Goal: Navigation & Orientation: Find specific page/section

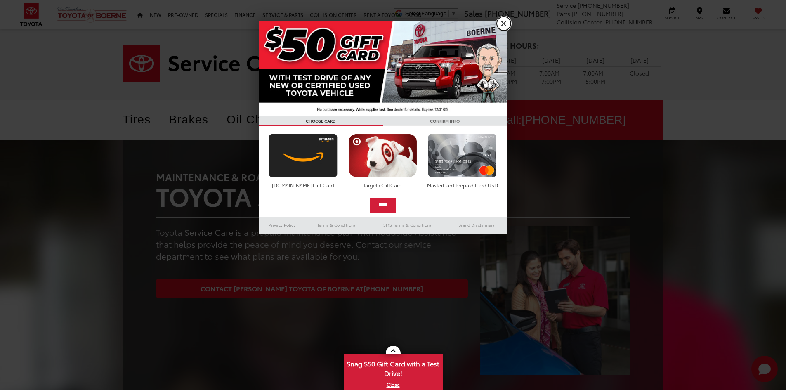
click at [504, 23] on link "X" at bounding box center [504, 23] width 14 height 14
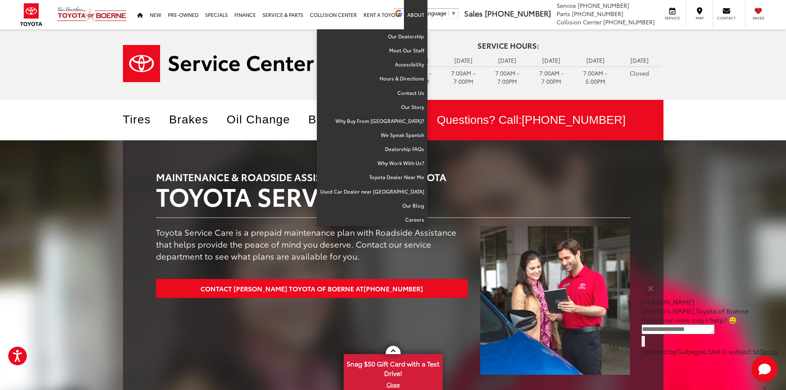
click at [416, 15] on link "About" at bounding box center [416, 14] width 24 height 29
click at [409, 49] on link "Meet Our Staff" at bounding box center [372, 50] width 111 height 14
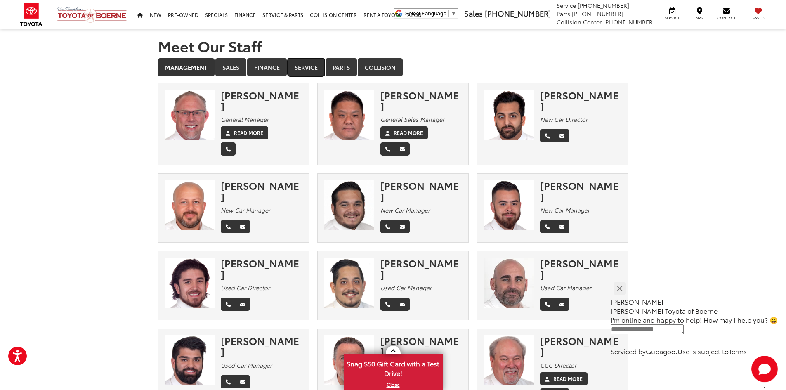
click at [305, 68] on link "Service" at bounding box center [306, 67] width 37 height 18
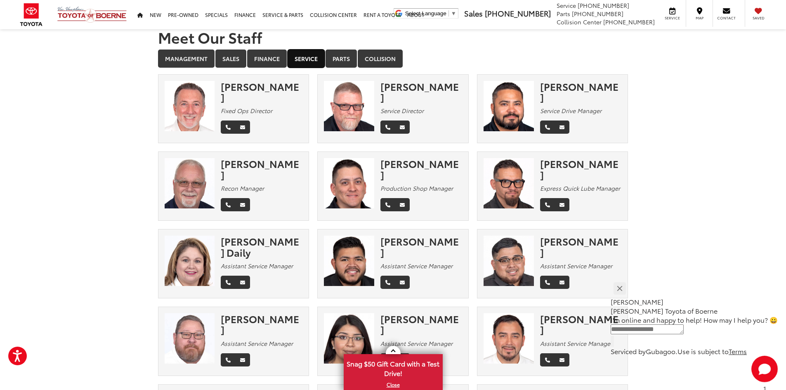
scroll to position [7, 0]
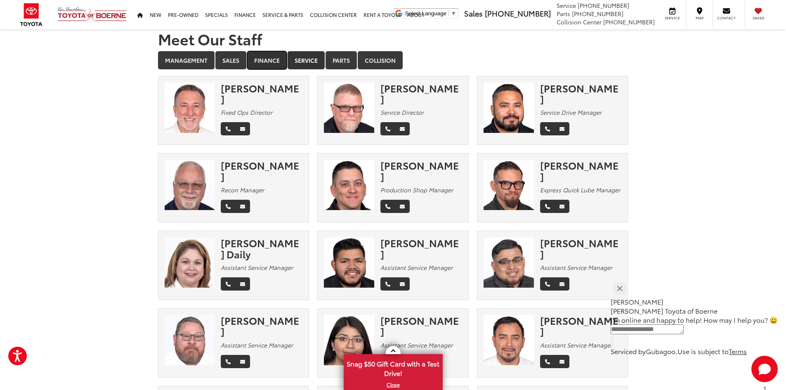
click at [265, 59] on link "Finance" at bounding box center [267, 60] width 40 height 18
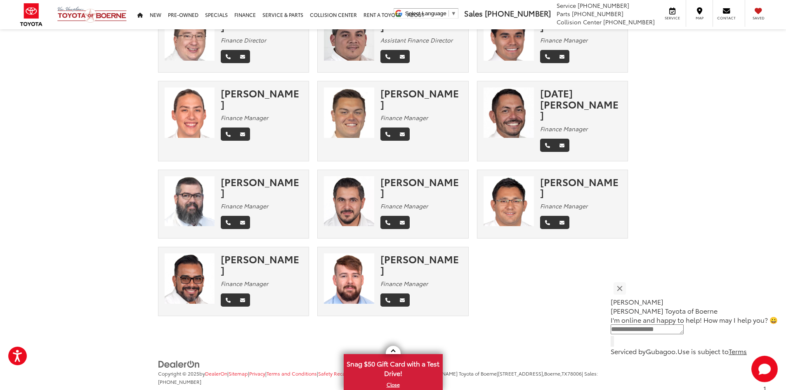
scroll to position [0, 0]
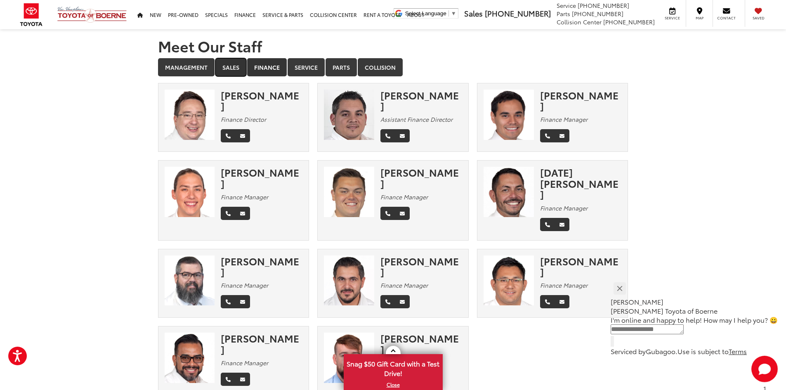
click at [244, 61] on link "Sales" at bounding box center [230, 67] width 31 height 18
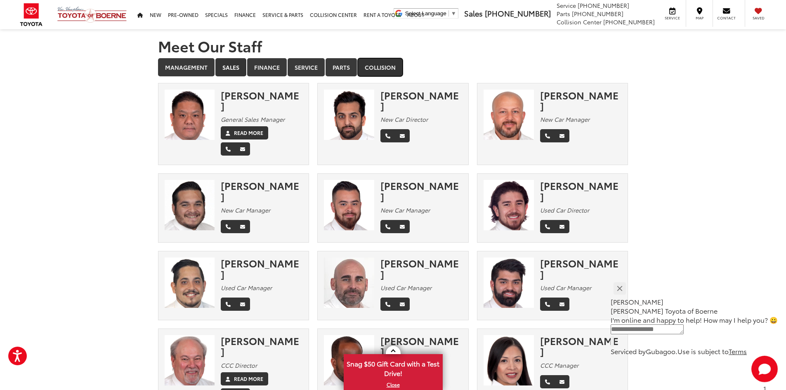
click at [390, 64] on link "Collision" at bounding box center [380, 67] width 45 height 18
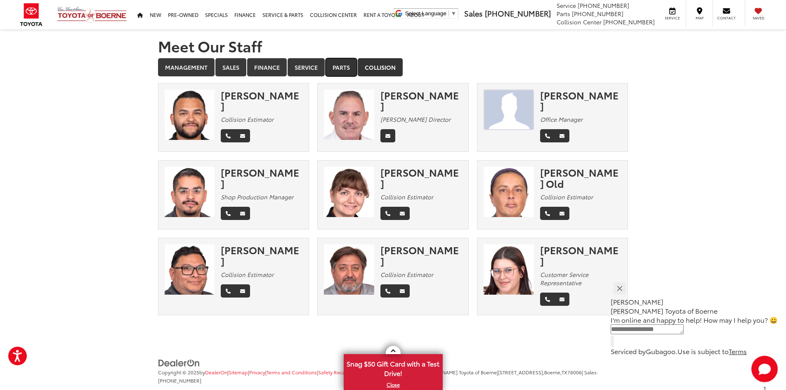
click at [344, 70] on link "Parts" at bounding box center [340, 67] width 31 height 18
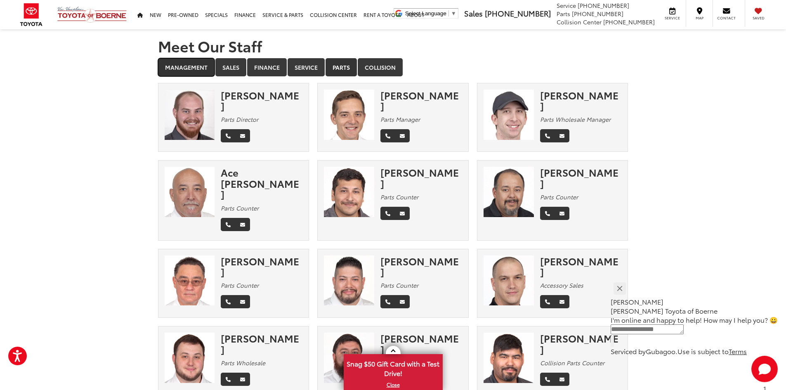
click at [197, 59] on link "Management" at bounding box center [186, 67] width 57 height 18
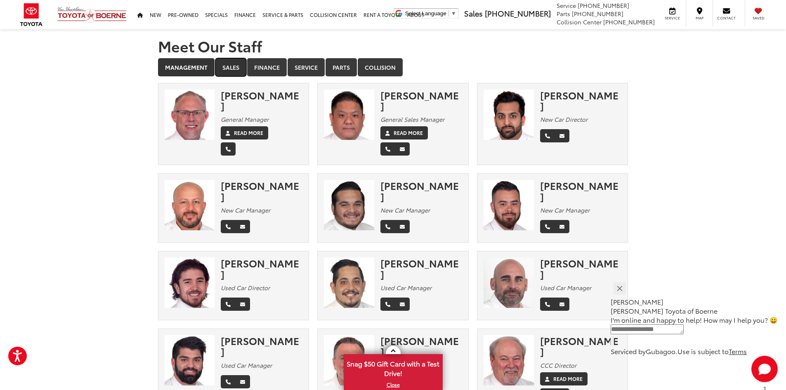
click at [226, 70] on link "Sales" at bounding box center [230, 67] width 31 height 18
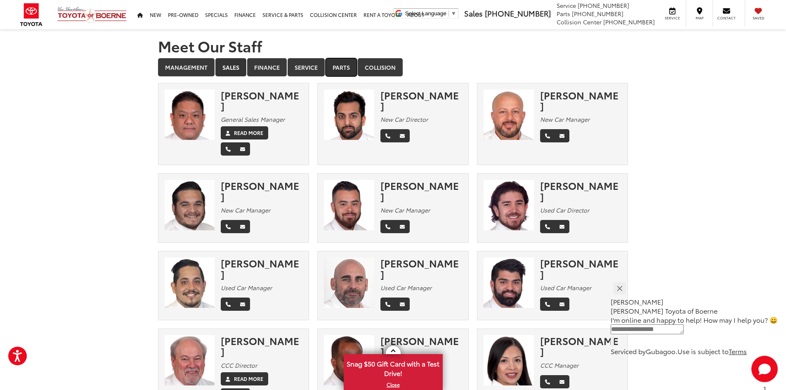
click at [339, 64] on link "Parts" at bounding box center [340, 67] width 31 height 18
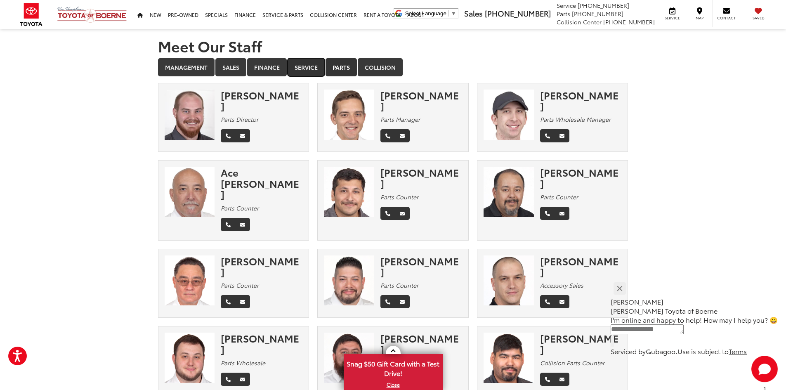
click at [295, 65] on link "Service" at bounding box center [306, 67] width 37 height 18
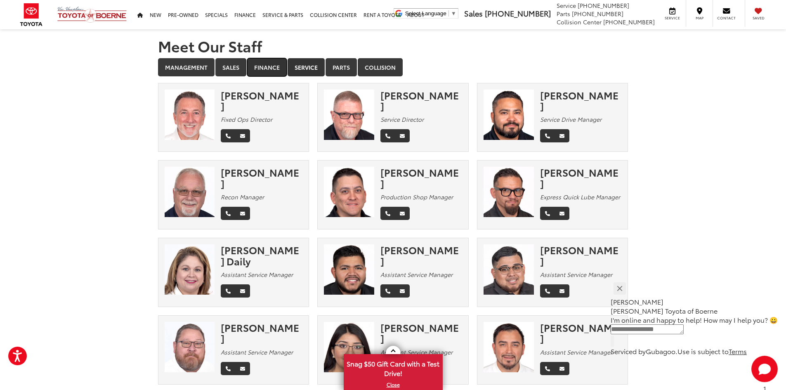
click at [265, 63] on link "Finance" at bounding box center [267, 67] width 40 height 18
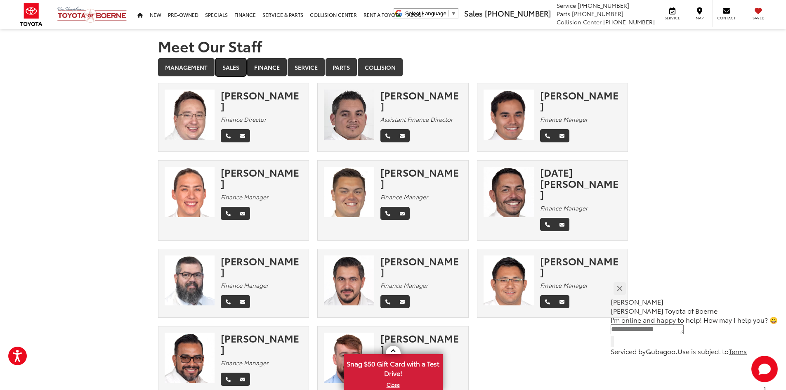
click at [238, 66] on link "Sales" at bounding box center [230, 67] width 31 height 18
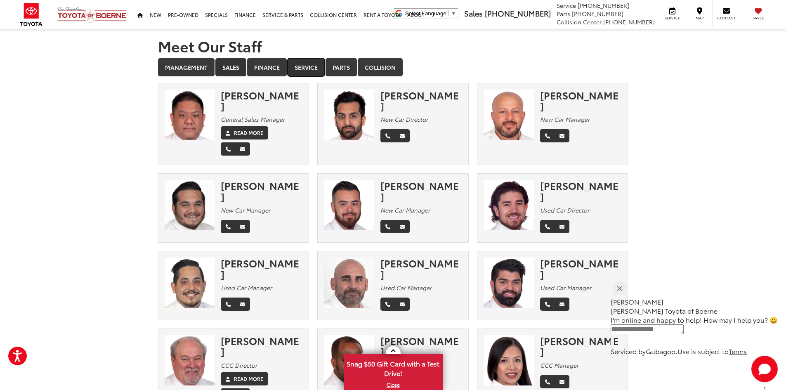
click at [309, 65] on link "Service" at bounding box center [306, 67] width 37 height 18
